Goal: Task Accomplishment & Management: Complete application form

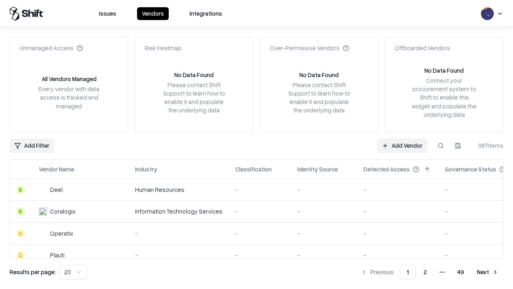
click at [402, 145] on link "Add Vendor" at bounding box center [402, 145] width 50 height 14
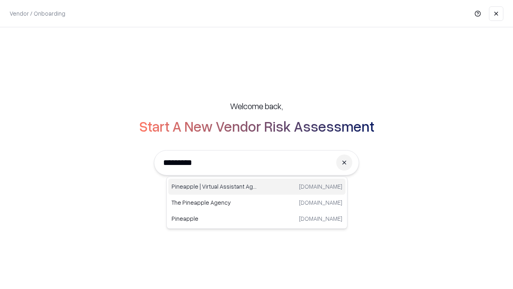
click at [257, 186] on div "Pineapple | Virtual Assistant Agency [DOMAIN_NAME]" at bounding box center [256, 186] width 177 height 16
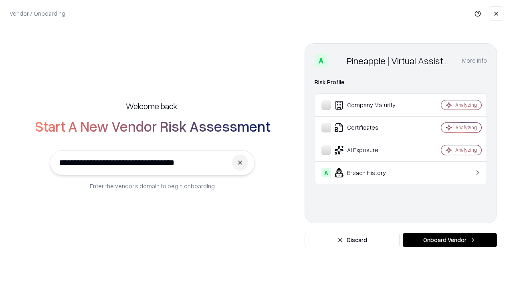
type input "**********"
click at [450, 240] on button "Onboard Vendor" at bounding box center [450, 239] width 94 height 14
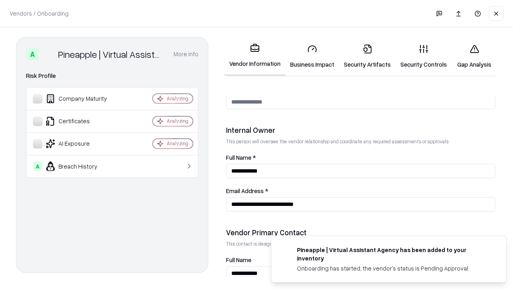
scroll to position [415, 0]
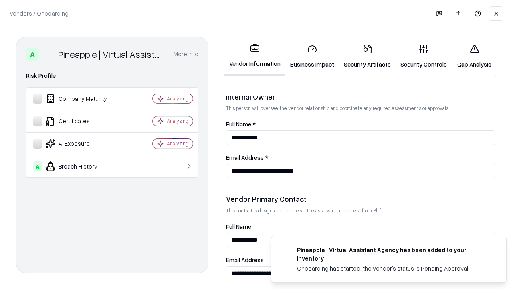
click at [312, 56] on link "Business Impact" at bounding box center [312, 56] width 54 height 37
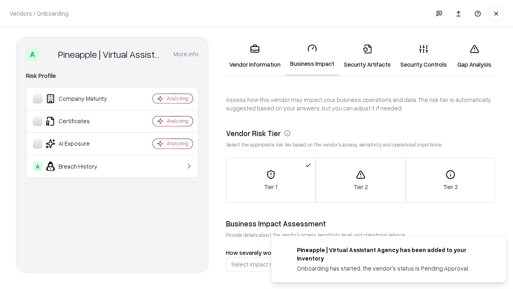
click at [474, 56] on link "Gap Analysis" at bounding box center [474, 56] width 45 height 37
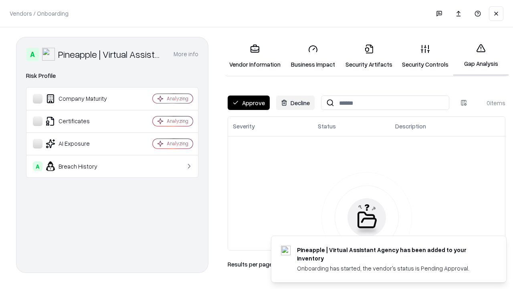
click at [249, 103] on button "Approve" at bounding box center [249, 102] width 42 height 14
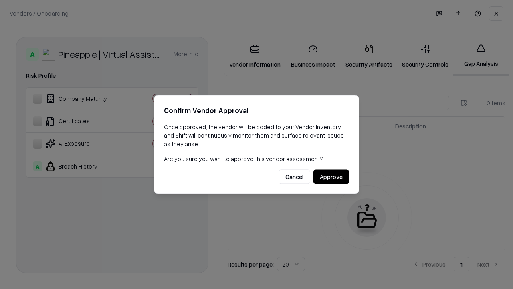
click at [331, 176] on button "Approve" at bounding box center [331, 177] width 36 height 14
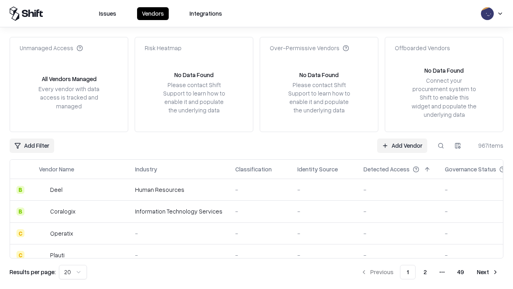
type input "**********"
click at [402, 145] on link "Add Vendor" at bounding box center [402, 145] width 50 height 14
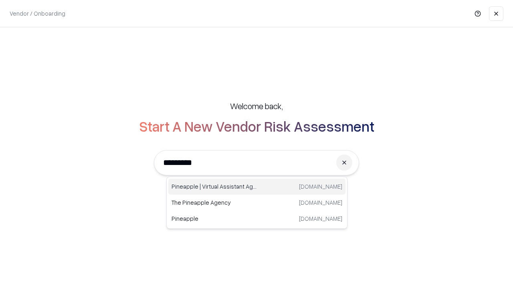
click at [257, 186] on div "Pineapple | Virtual Assistant Agency [DOMAIN_NAME]" at bounding box center [256, 186] width 177 height 16
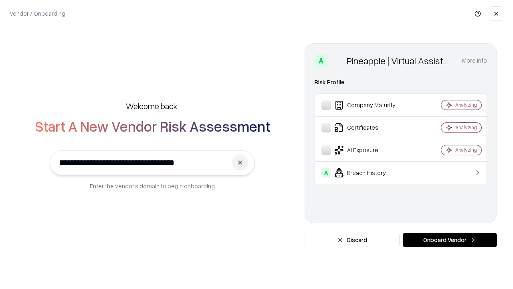
type input "**********"
click at [450, 240] on button "Onboard Vendor" at bounding box center [450, 239] width 94 height 14
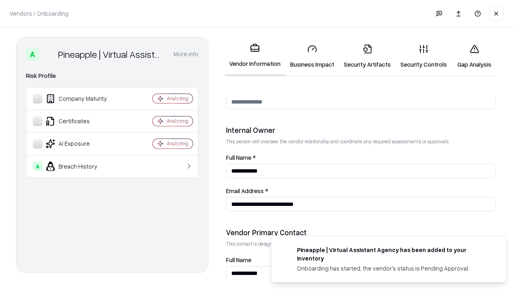
scroll to position [415, 0]
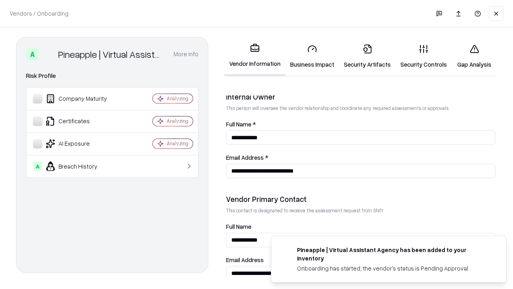
click at [474, 56] on link "Gap Analysis" at bounding box center [474, 56] width 45 height 37
